Goal: Task Accomplishment & Management: Manage account settings

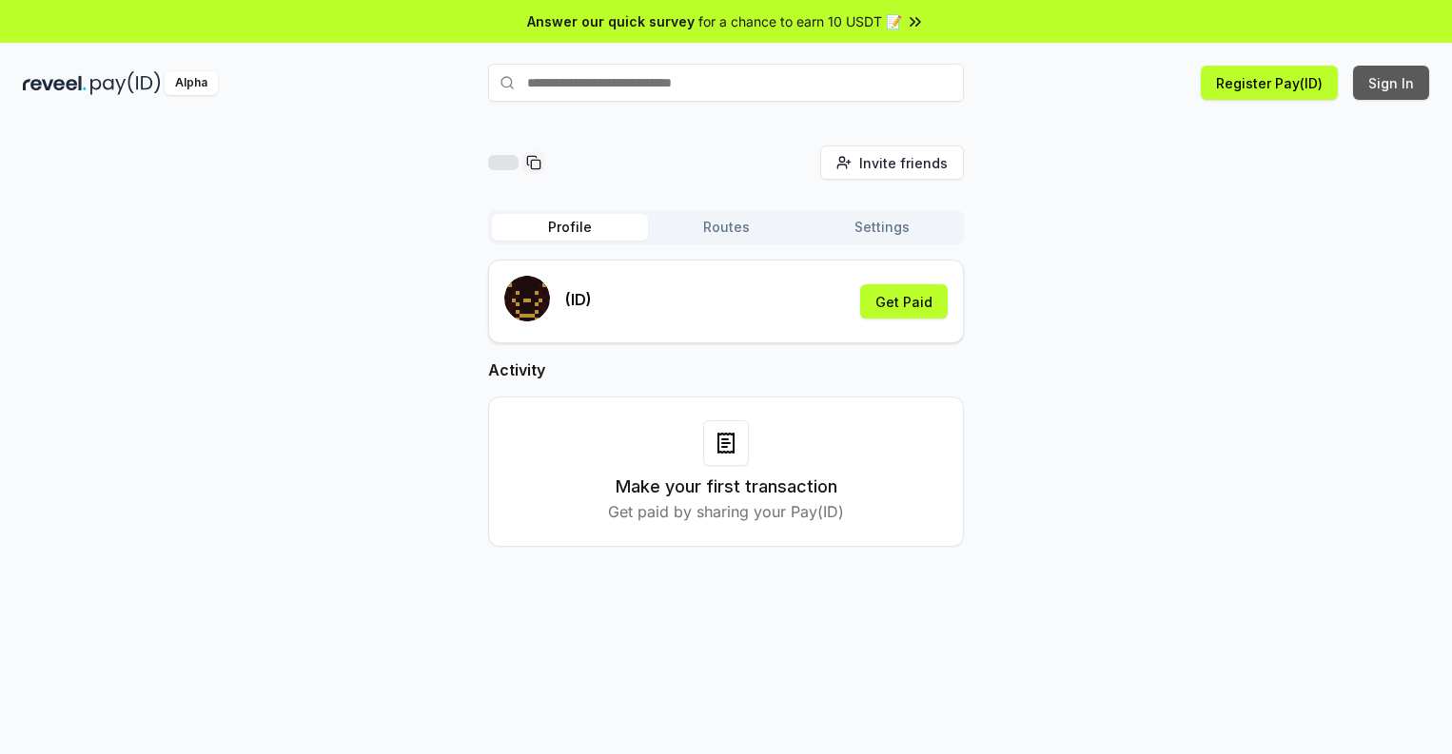
click at [1392, 83] on button "Sign In" at bounding box center [1391, 83] width 76 height 34
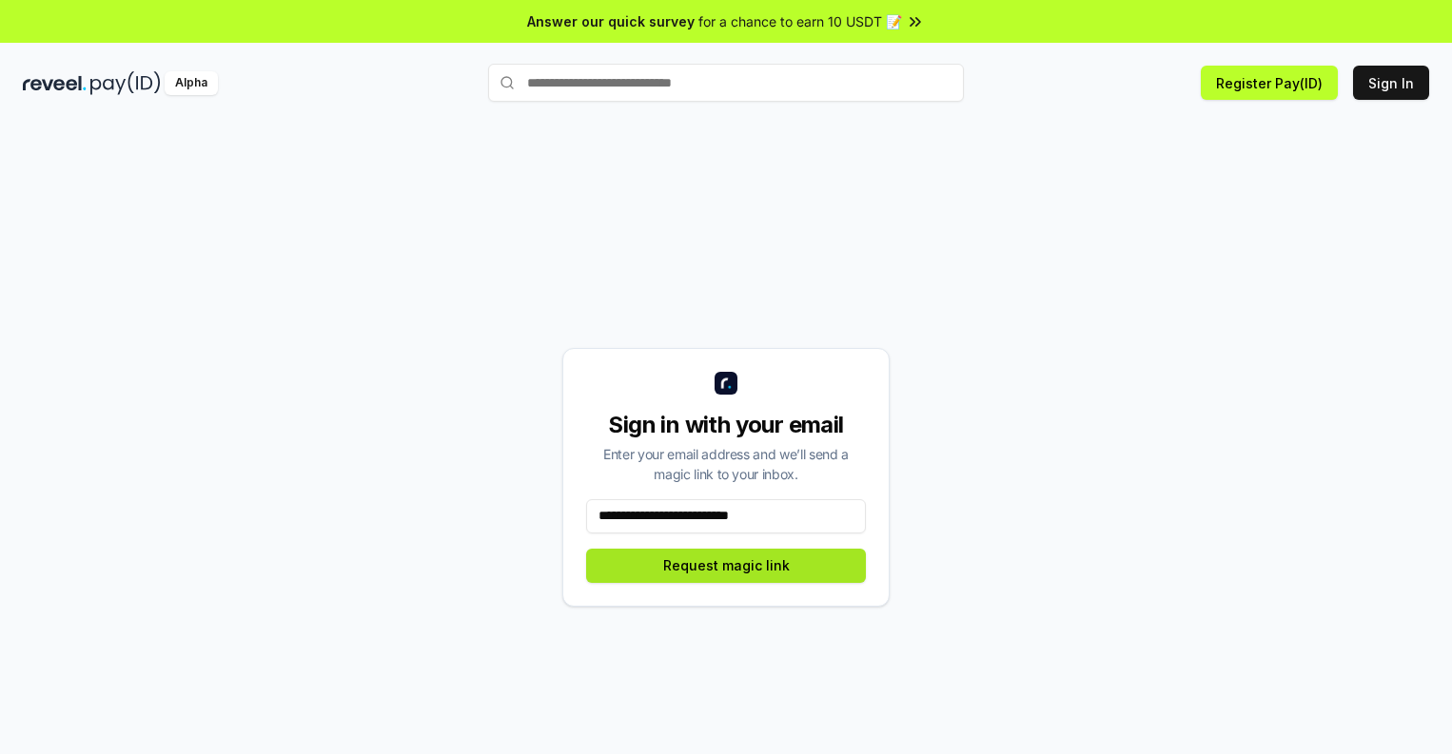
type input "**********"
click at [726, 565] on button "Request magic link" at bounding box center [726, 566] width 280 height 34
